Goal: Information Seeking & Learning: Find specific fact

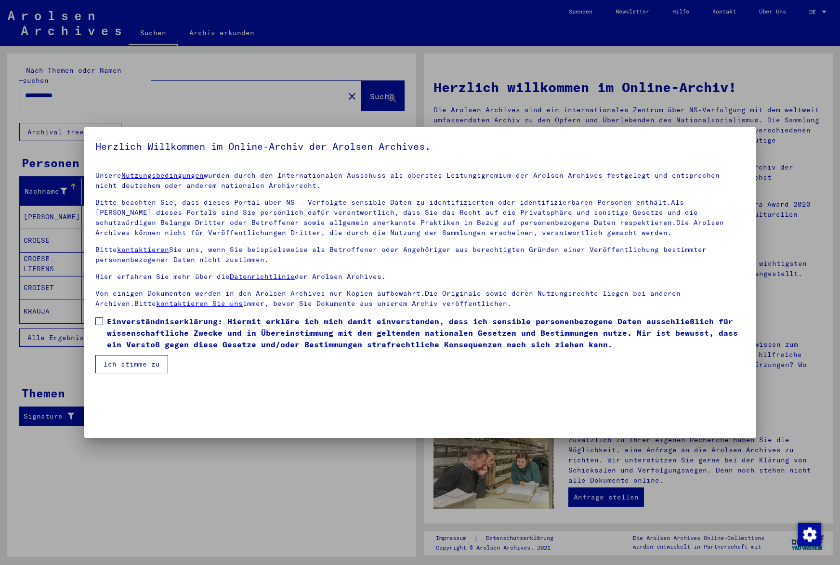
click at [99, 316] on label "Einverständniserklärung: Hiermit erkläre ich mich damit einverstanden, dass ich…" at bounding box center [419, 332] width 649 height 35
click at [132, 361] on button "Ich stimme zu" at bounding box center [131, 364] width 73 height 18
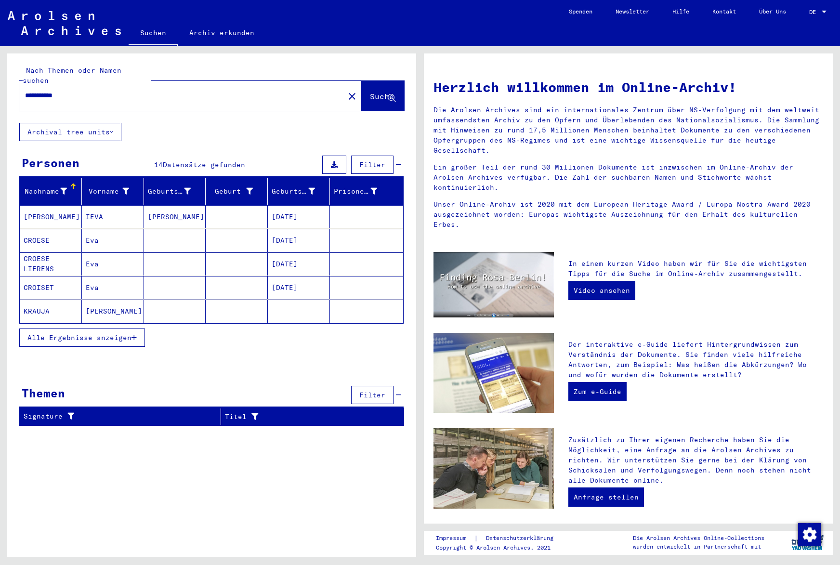
click at [110, 231] on mat-cell "Eva" at bounding box center [113, 240] width 62 height 23
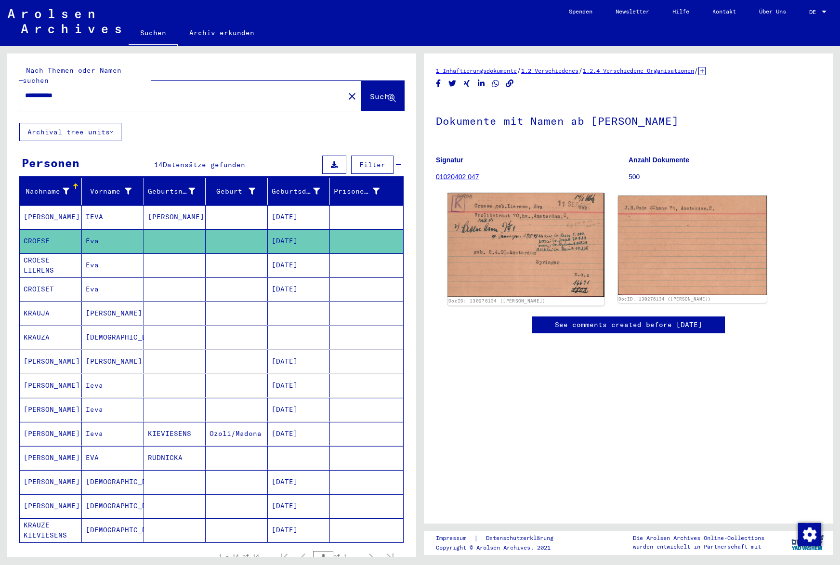
click at [554, 241] on img at bounding box center [525, 245] width 157 height 104
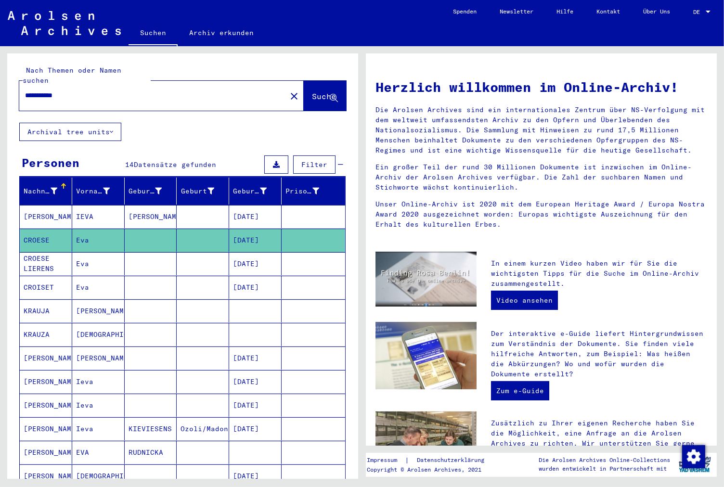
click at [90, 276] on mat-cell "Eva" at bounding box center [98, 287] width 52 height 23
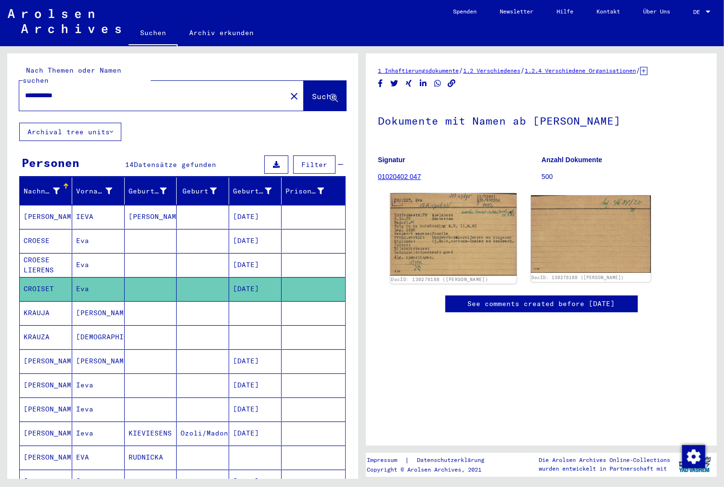
click at [468, 237] on img at bounding box center [454, 235] width 126 height 82
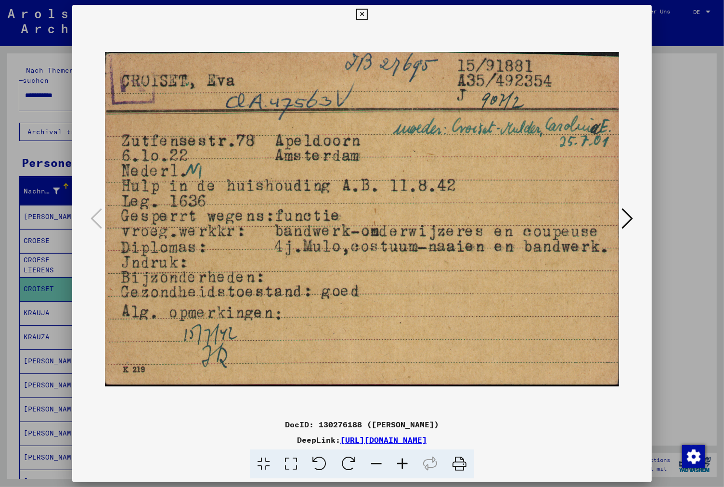
click at [459, 463] on icon at bounding box center [459, 464] width 29 height 29
